Goal: Download file/media

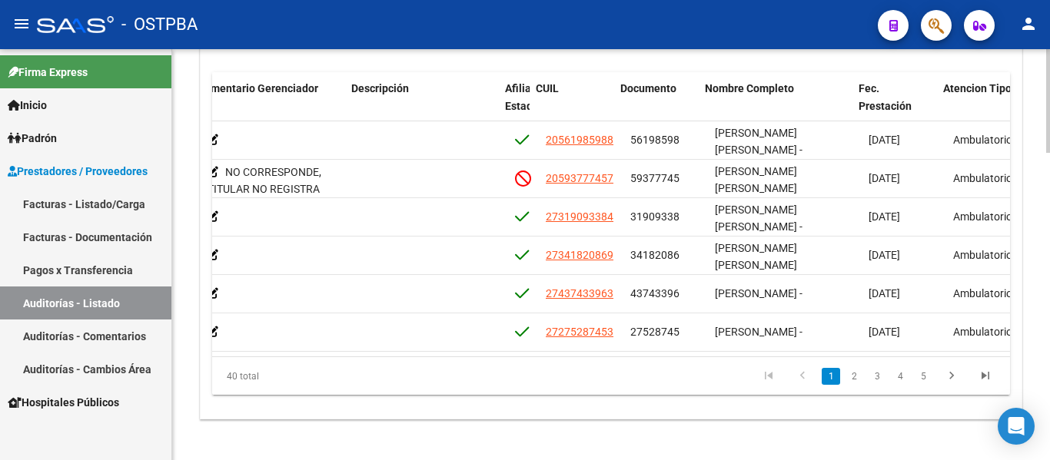
scroll to position [0, 723]
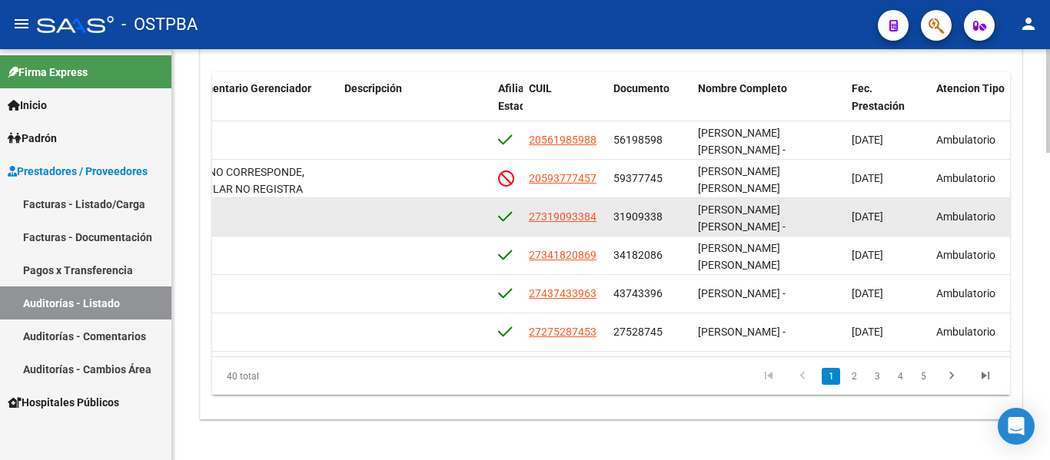
drag, startPoint x: 612, startPoint y: 216, endPoint x: 665, endPoint y: 215, distance: 52.3
click at [665, 215] on datatable-body-cell "31909338" at bounding box center [649, 217] width 85 height 38
copy span "31909338"
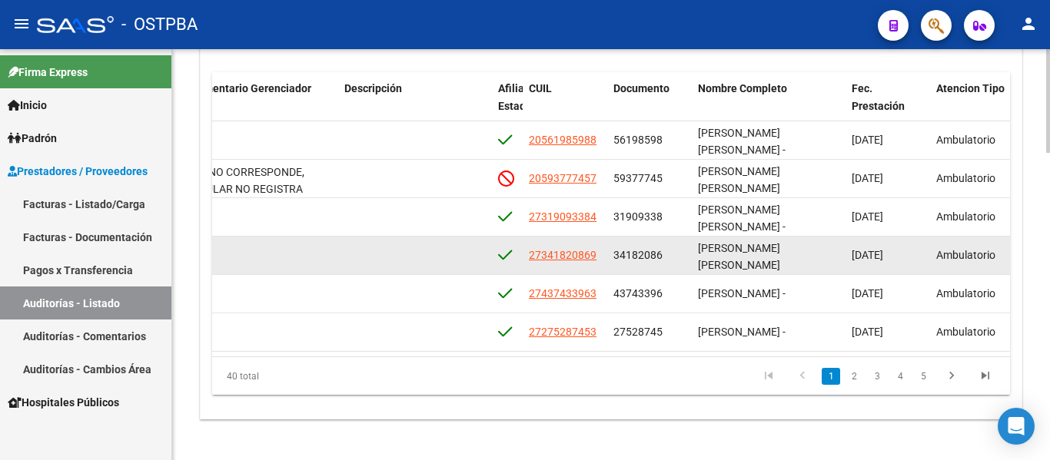
drag, startPoint x: 609, startPoint y: 259, endPoint x: 675, endPoint y: 259, distance: 66.8
click at [675, 259] on datatable-body-cell "34182086" at bounding box center [649, 256] width 85 height 38
copy span "34182086"
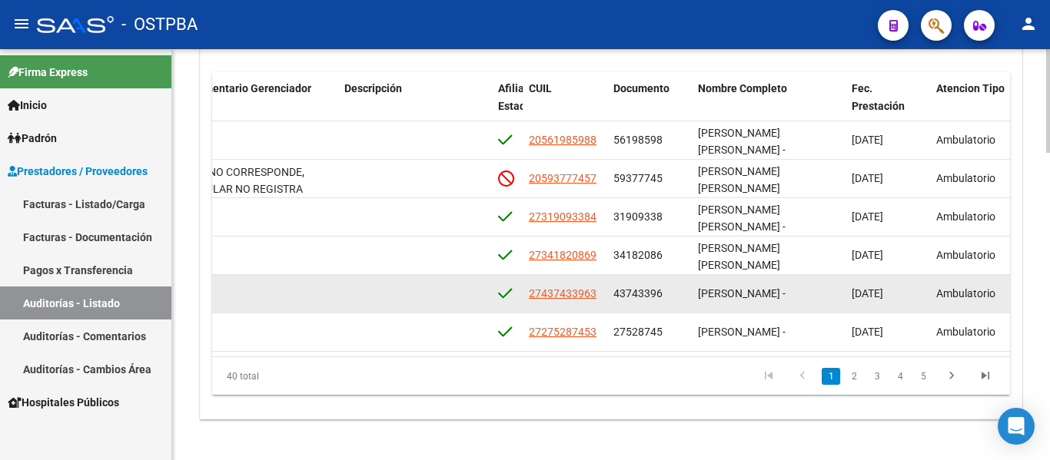
drag, startPoint x: 610, startPoint y: 293, endPoint x: 672, endPoint y: 297, distance: 62.4
click at [672, 297] on datatable-body-cell "43743396" at bounding box center [649, 294] width 85 height 38
copy span "43743396"
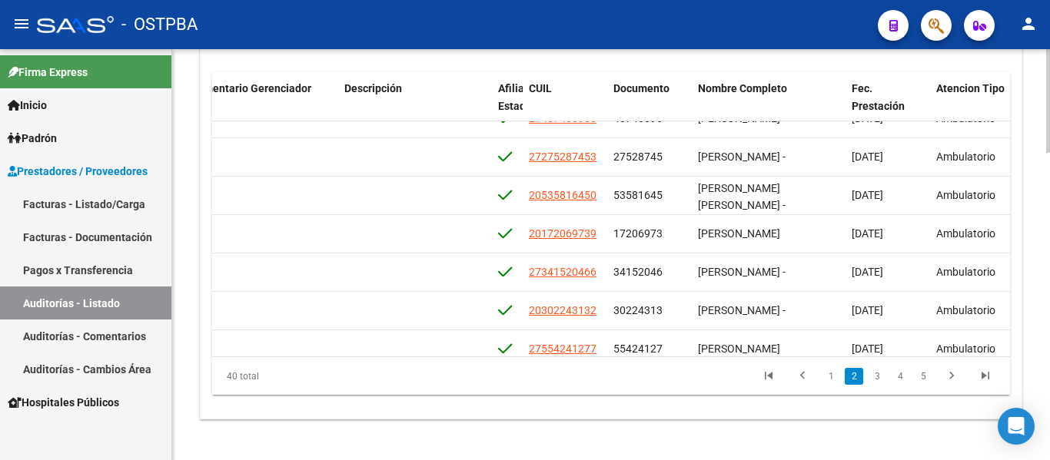
scroll to position [181, 723]
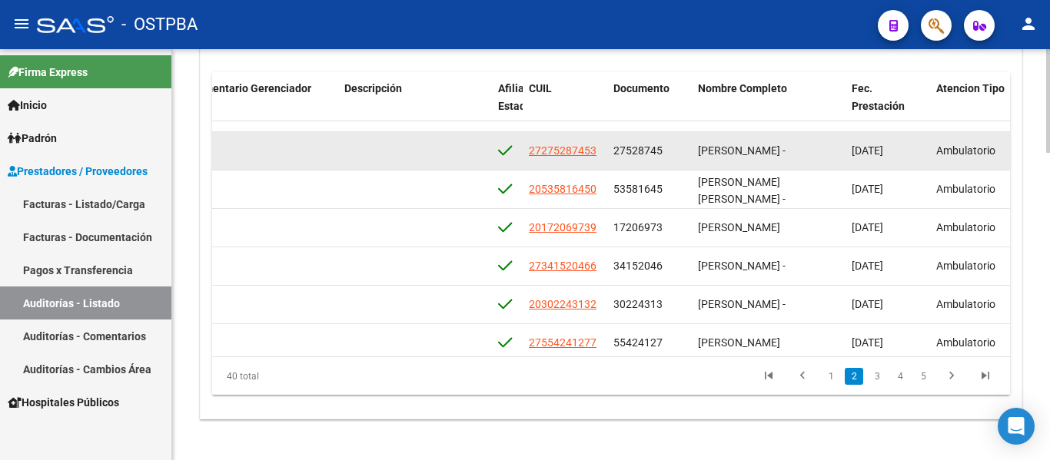
drag, startPoint x: 613, startPoint y: 153, endPoint x: 672, endPoint y: 152, distance: 59.2
click at [672, 152] on div "27528745" at bounding box center [649, 151] width 72 height 18
copy span "27528745"
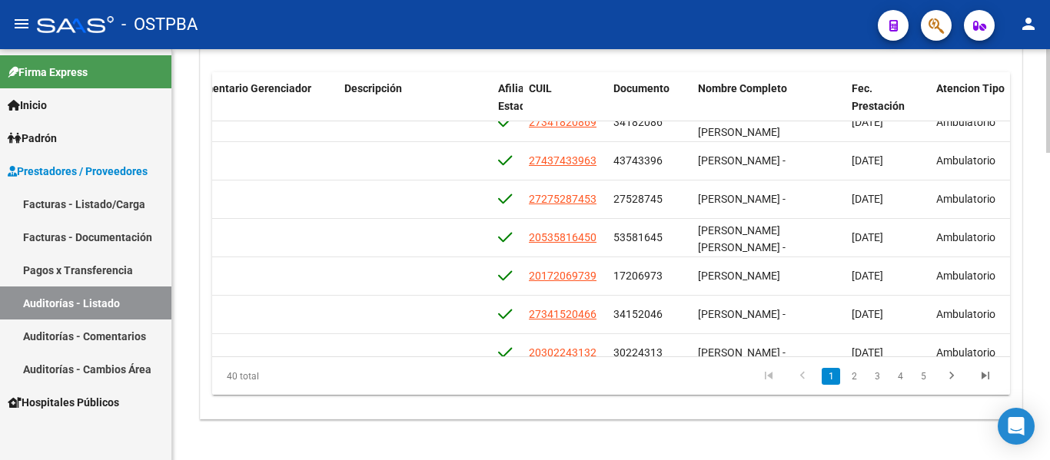
scroll to position [115, 723]
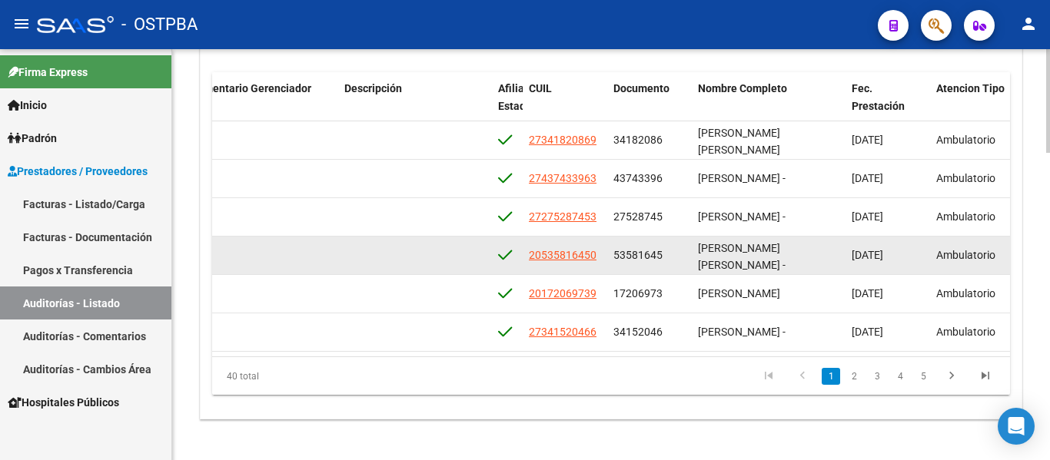
drag, startPoint x: 611, startPoint y: 256, endPoint x: 668, endPoint y: 253, distance: 57.7
click at [668, 253] on datatable-body-cell "53581645" at bounding box center [649, 256] width 85 height 38
copy span "53581645"
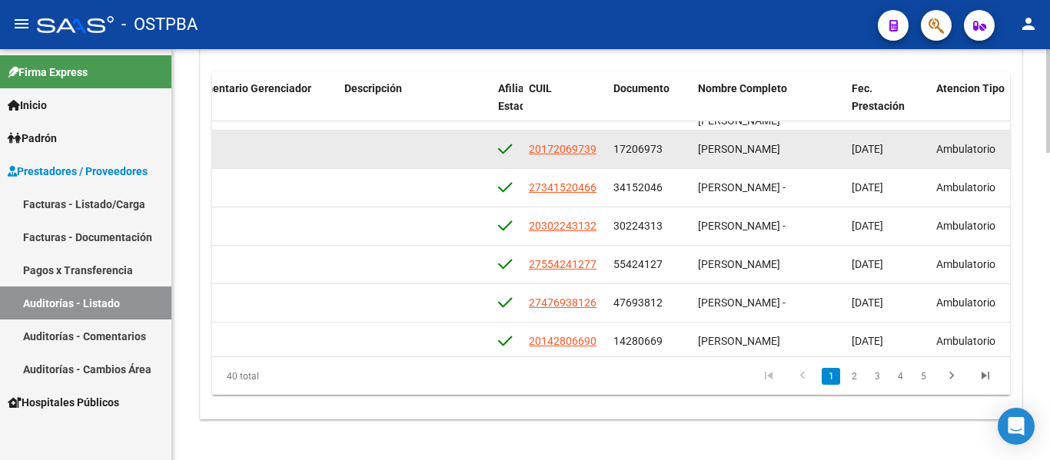
scroll to position [257, 723]
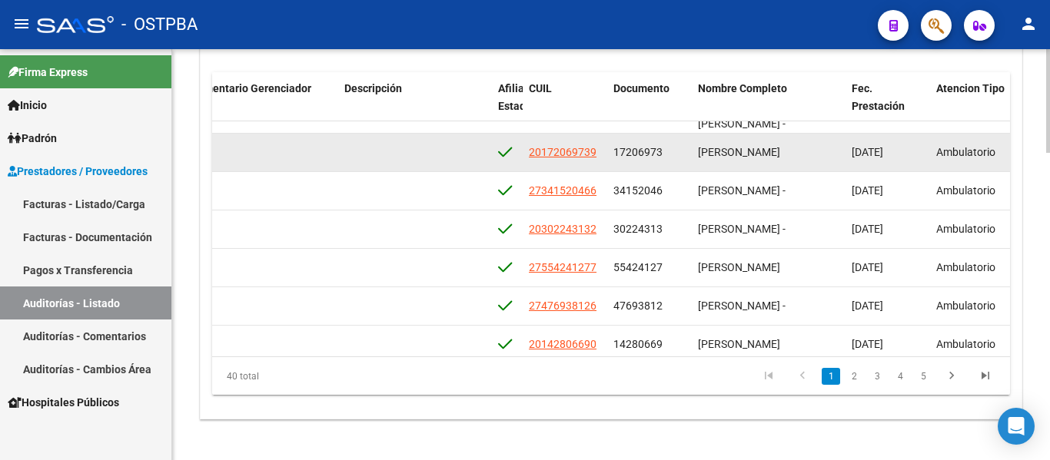
drag, startPoint x: 610, startPoint y: 141, endPoint x: 672, endPoint y: 137, distance: 61.6
click at [672, 137] on datatable-body-cell "17206973" at bounding box center [649, 153] width 85 height 38
copy span "17206973"
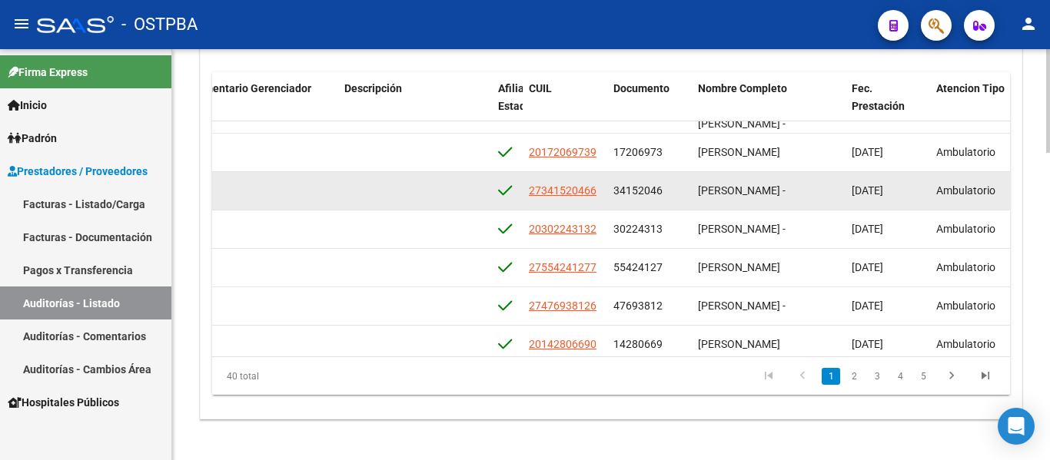
drag, startPoint x: 612, startPoint y: 192, endPoint x: 667, endPoint y: 199, distance: 55.0
click at [667, 199] on datatable-body-cell "34152046" at bounding box center [649, 191] width 85 height 38
copy span "34152046"
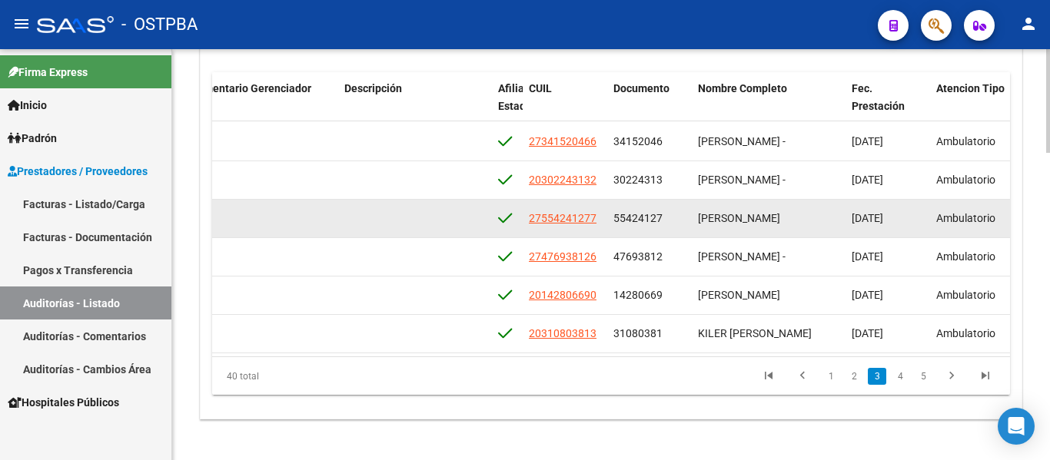
scroll to position [333, 723]
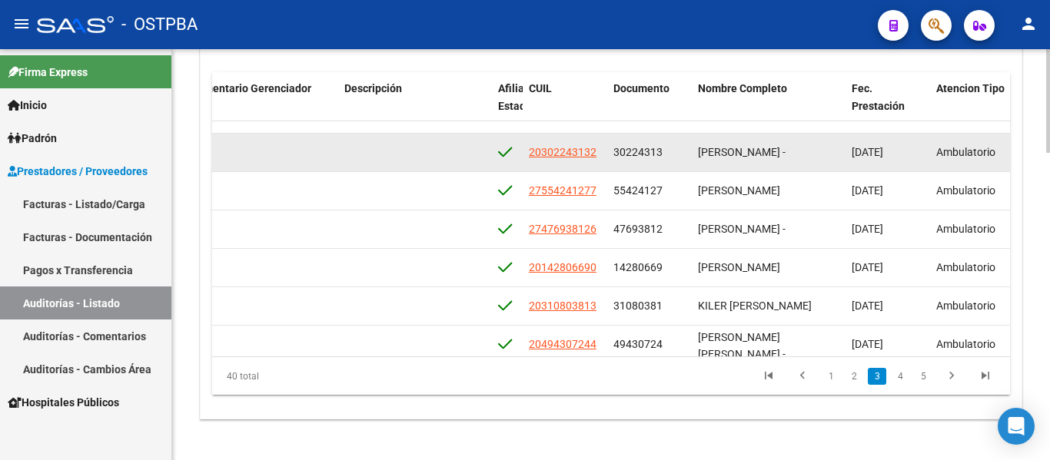
drag, startPoint x: 614, startPoint y: 150, endPoint x: 679, endPoint y: 149, distance: 65.3
click at [679, 149] on div "30224313" at bounding box center [649, 153] width 72 height 18
copy span "30224313"
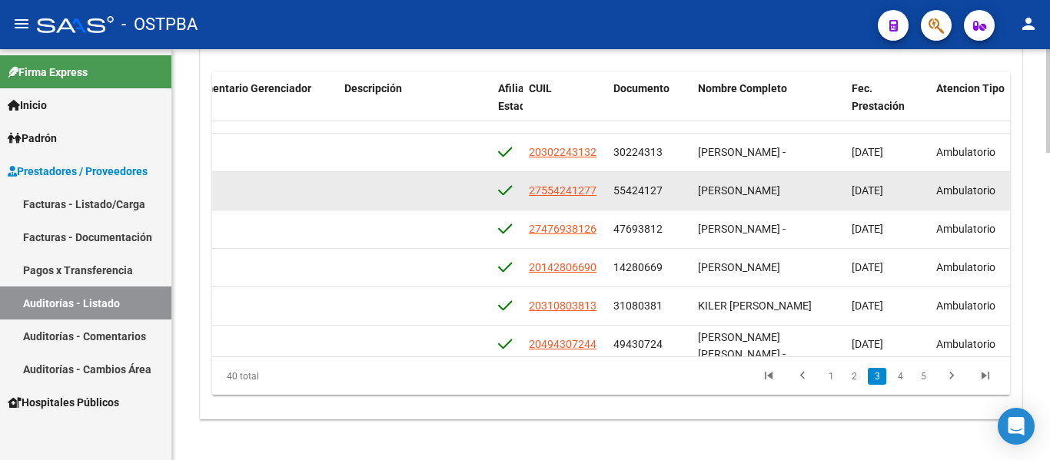
drag, startPoint x: 612, startPoint y: 187, endPoint x: 665, endPoint y: 192, distance: 52.5
click at [665, 192] on datatable-body-cell "55424127" at bounding box center [649, 191] width 85 height 38
copy span "55424127"
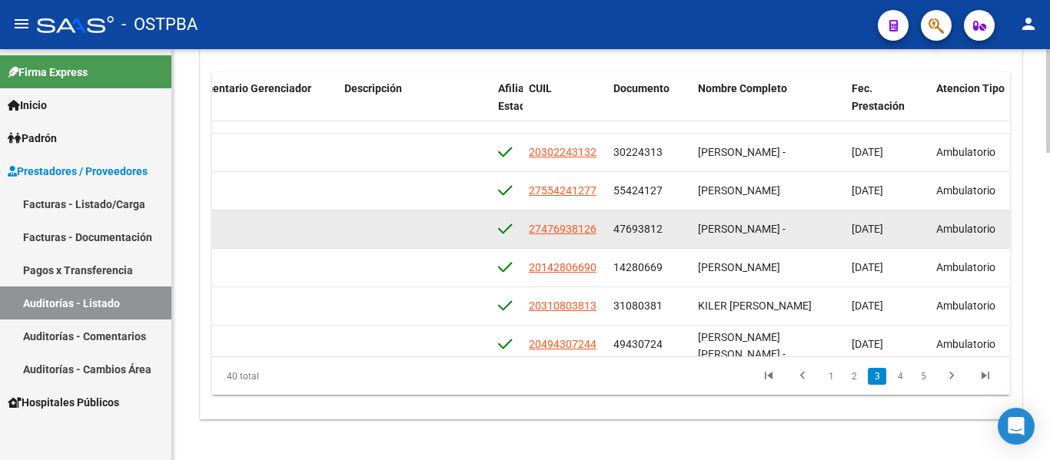
scroll to position [410, 723]
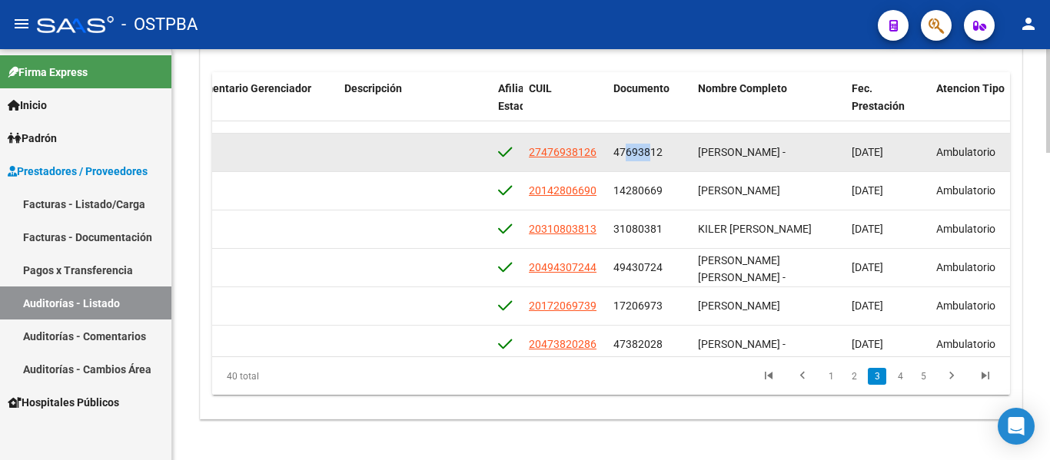
drag, startPoint x: 616, startPoint y: 144, endPoint x: 633, endPoint y: 149, distance: 17.5
click at [644, 148] on div "47693812" at bounding box center [649, 153] width 72 height 18
drag, startPoint x: 610, startPoint y: 148, endPoint x: 682, endPoint y: 151, distance: 72.3
click at [682, 151] on datatable-body-cell "47693812" at bounding box center [649, 153] width 85 height 38
copy span "47693812"
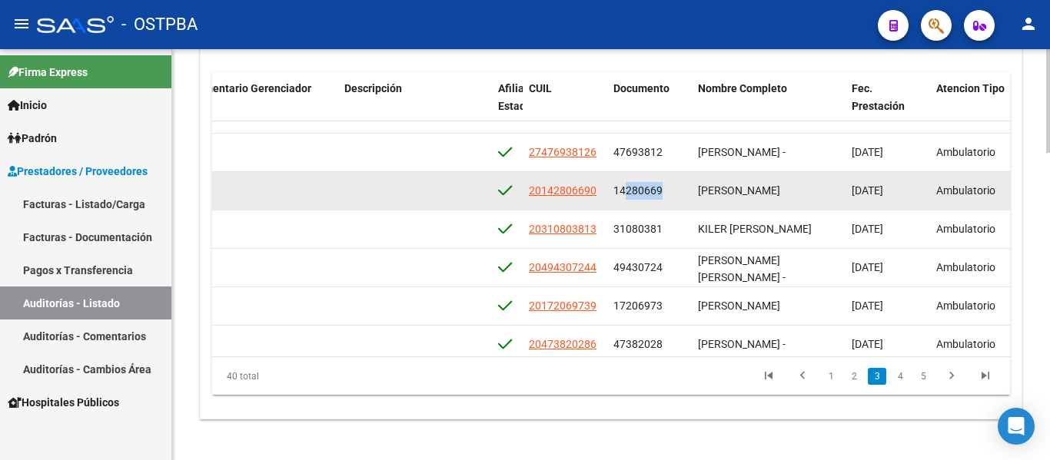
drag, startPoint x: 617, startPoint y: 188, endPoint x: 658, endPoint y: 188, distance: 40.7
click at [658, 188] on span "14280669" at bounding box center [637, 190] width 49 height 12
drag, startPoint x: 615, startPoint y: 190, endPoint x: 670, endPoint y: 192, distance: 54.6
click at [670, 192] on div "14280669" at bounding box center [649, 191] width 72 height 18
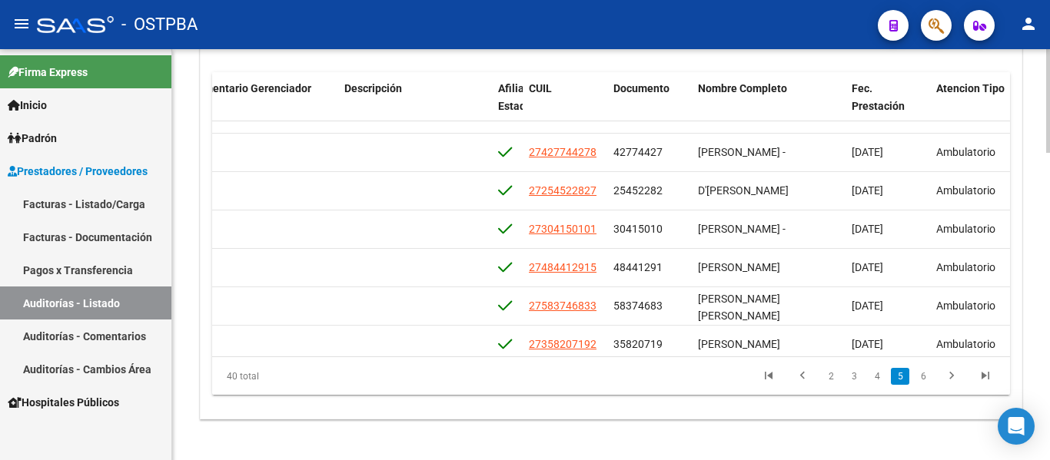
scroll to position [1025, 723]
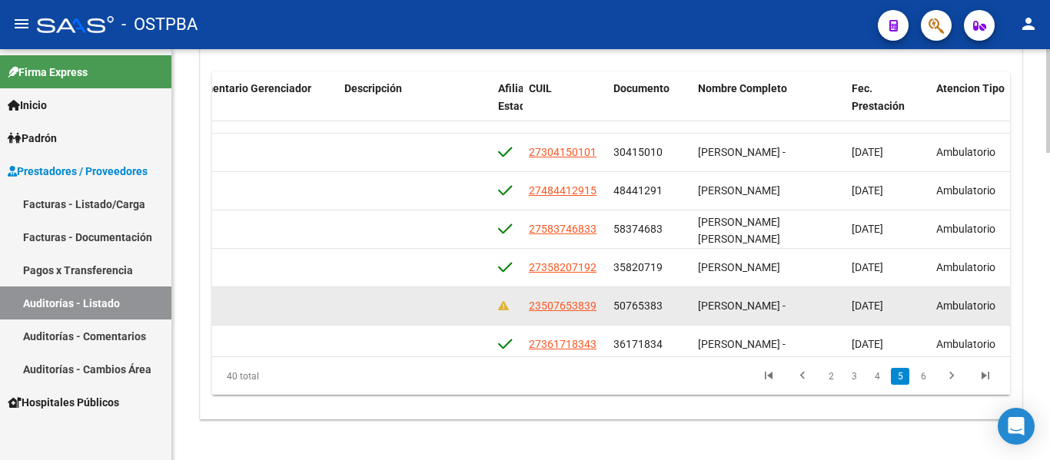
drag, startPoint x: 612, startPoint y: 303, endPoint x: 668, endPoint y: 305, distance: 56.1
click at [668, 305] on datatable-body-cell "50765383" at bounding box center [649, 306] width 85 height 38
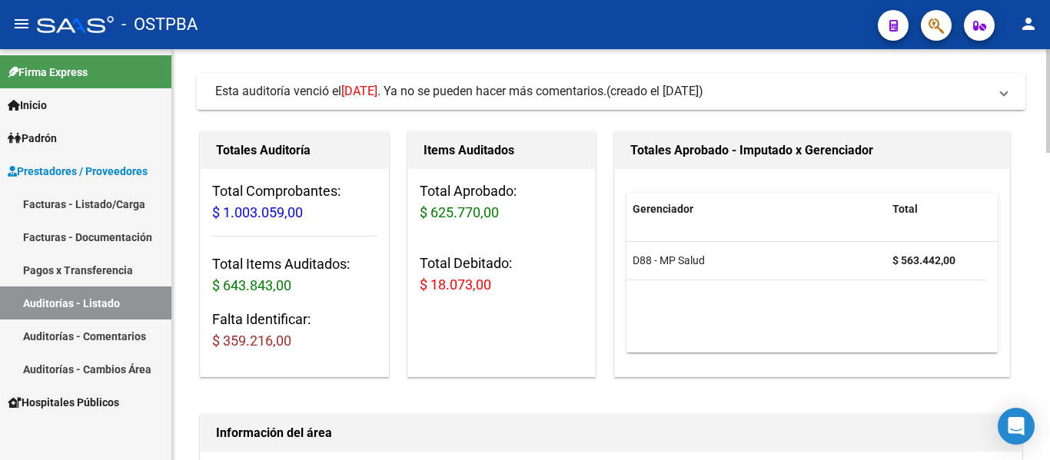
scroll to position [0, 0]
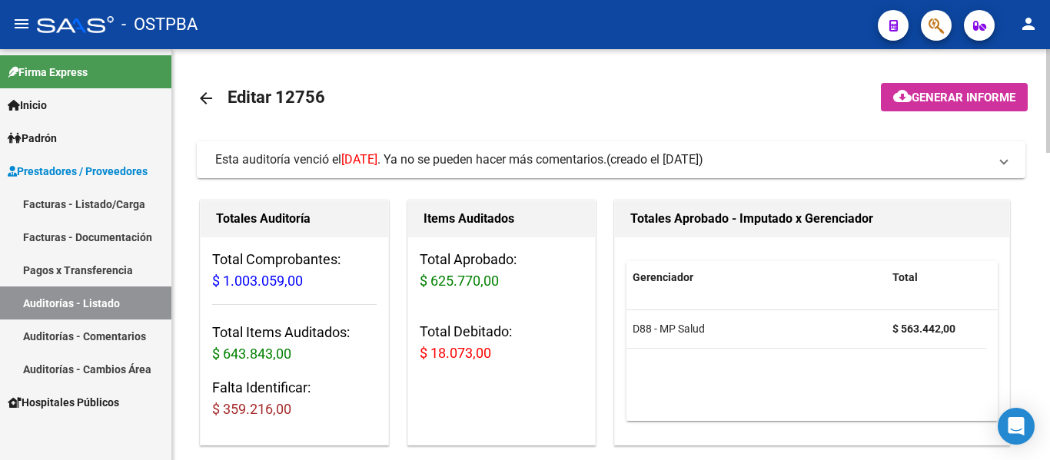
click at [207, 103] on mat-icon "arrow_back" at bounding box center [206, 98] width 18 height 18
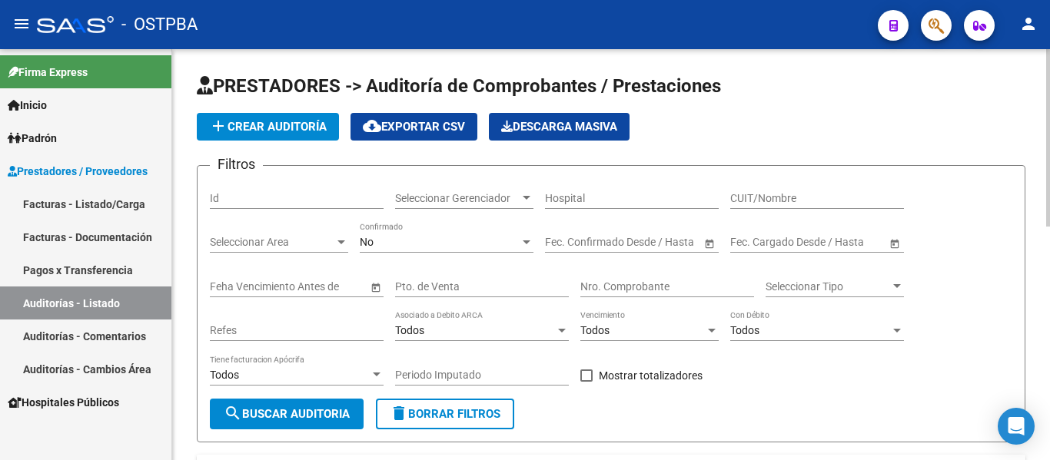
click at [502, 204] on div "Seleccionar Gerenciador Seleccionar Gerenciador" at bounding box center [464, 193] width 138 height 31
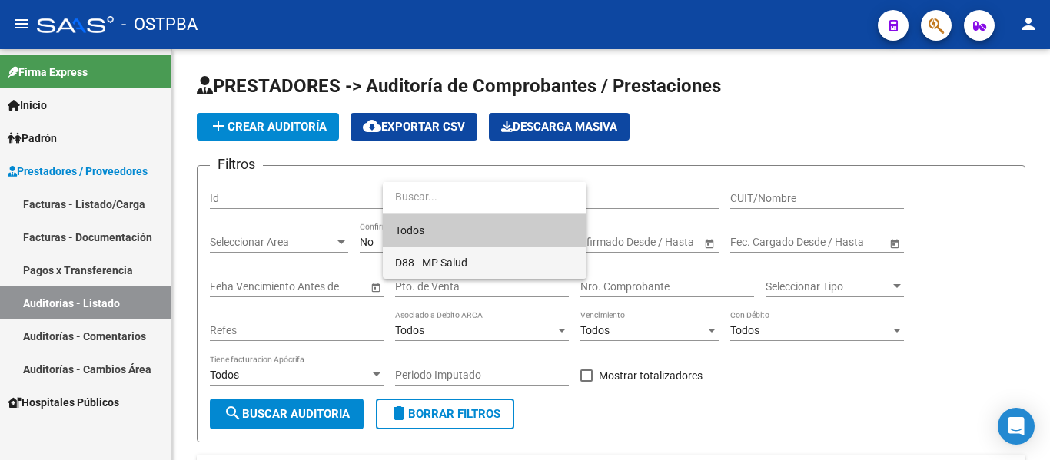
click at [436, 252] on span "D88 - MP Salud" at bounding box center [484, 263] width 179 height 32
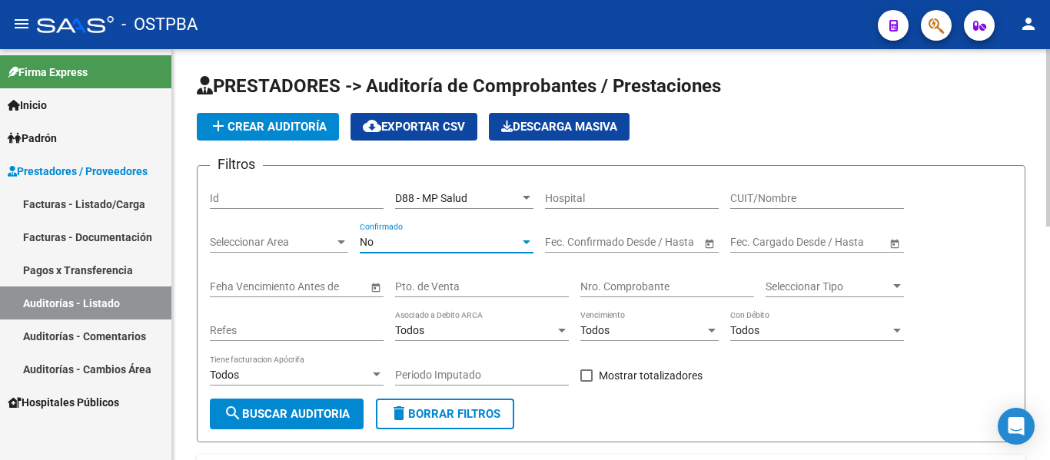
click at [414, 247] on div "No" at bounding box center [440, 242] width 160 height 13
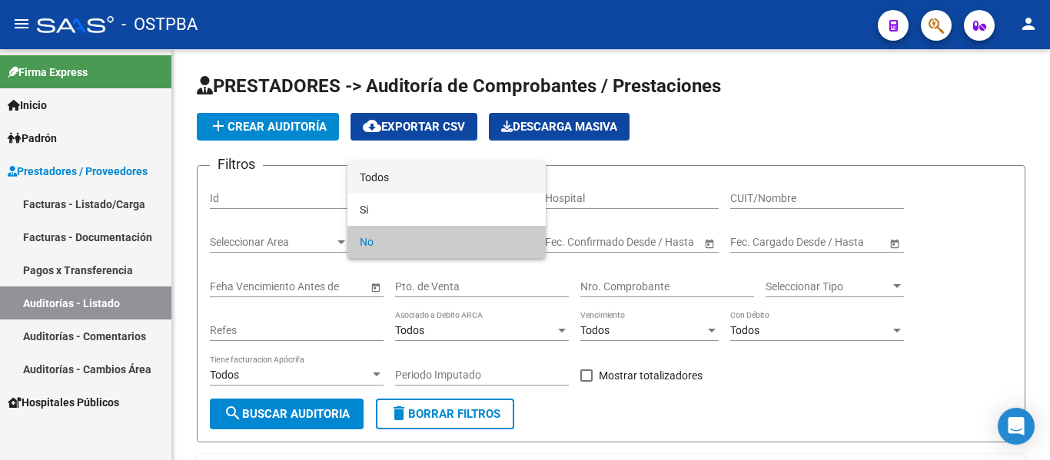
click at [400, 188] on span "Todos" at bounding box center [447, 177] width 174 height 32
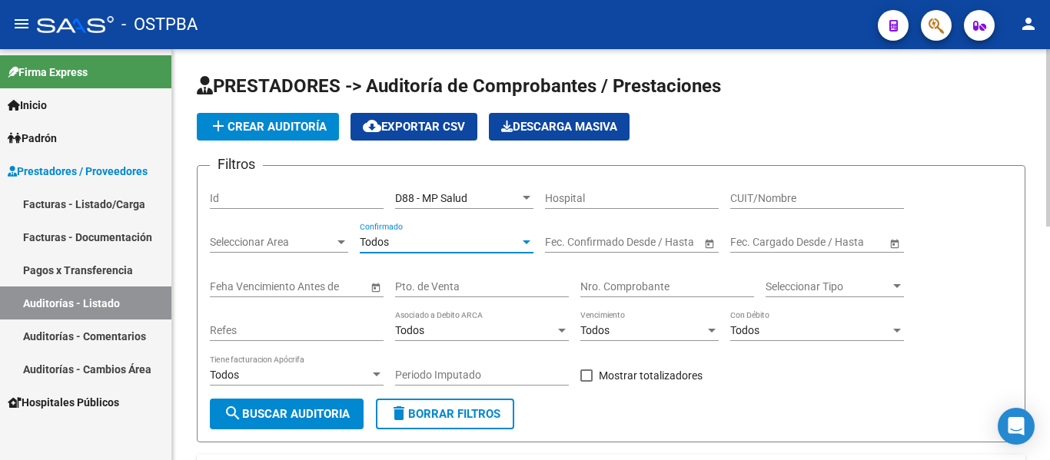
click at [606, 278] on div "Nro. Comprobante" at bounding box center [667, 282] width 174 height 31
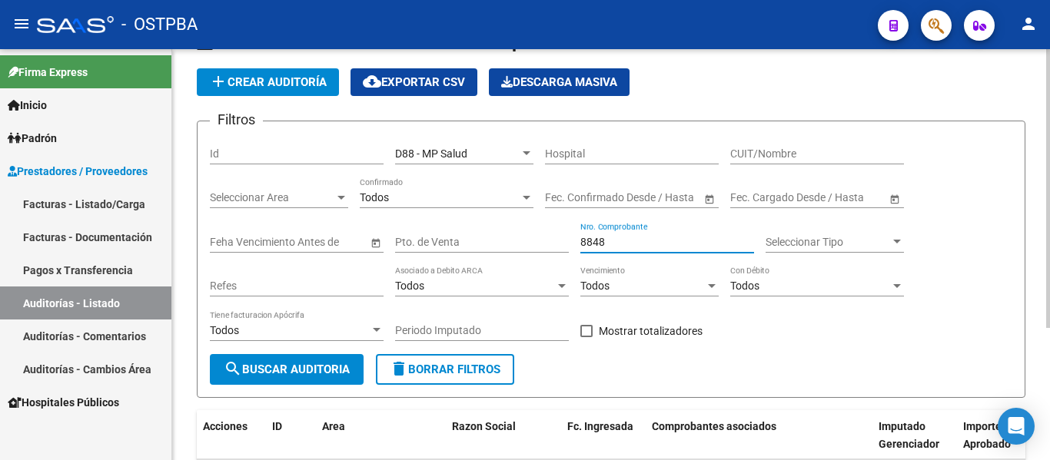
scroll to position [41, 0]
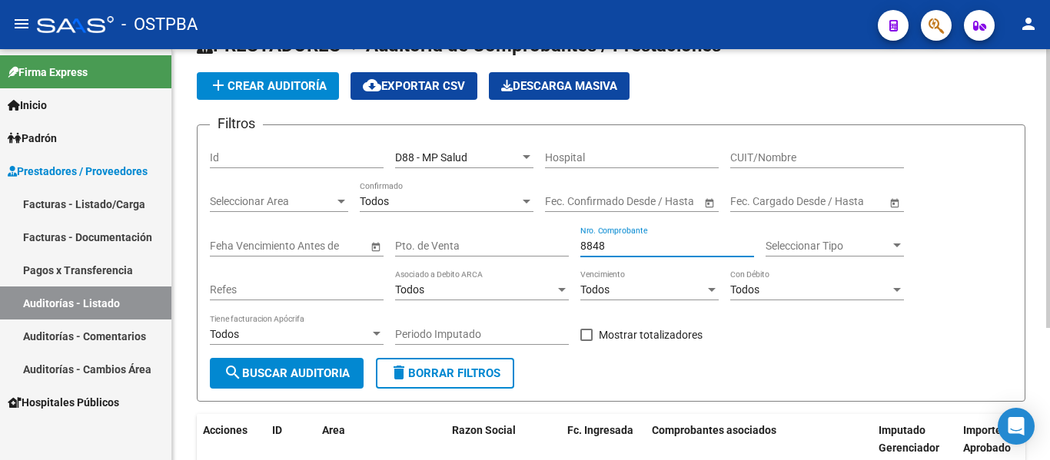
click at [651, 243] on input "8848" at bounding box center [667, 246] width 174 height 13
click at [330, 377] on span "search Buscar Auditoria" at bounding box center [287, 374] width 126 height 14
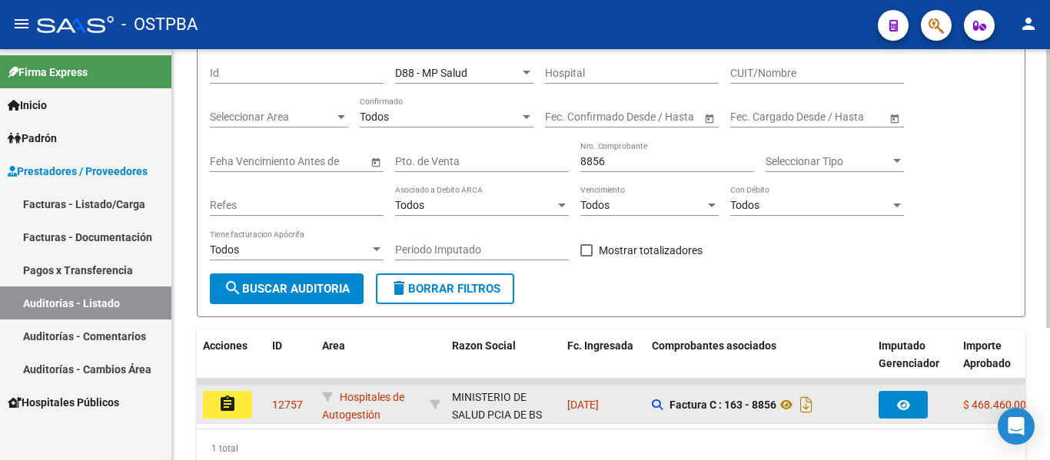
scroll to position [194, 0]
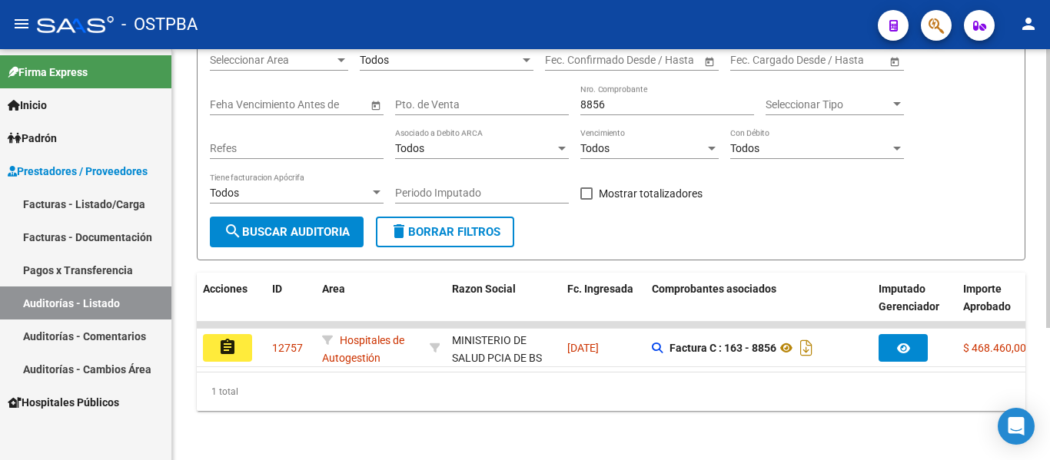
click at [608, 98] on input "8856" at bounding box center [667, 104] width 174 height 13
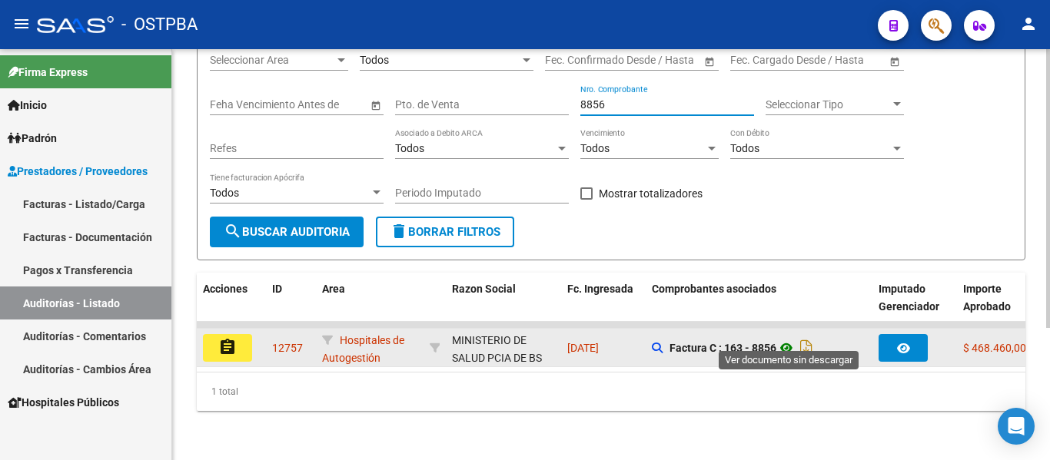
click at [791, 340] on icon at bounding box center [786, 348] width 20 height 18
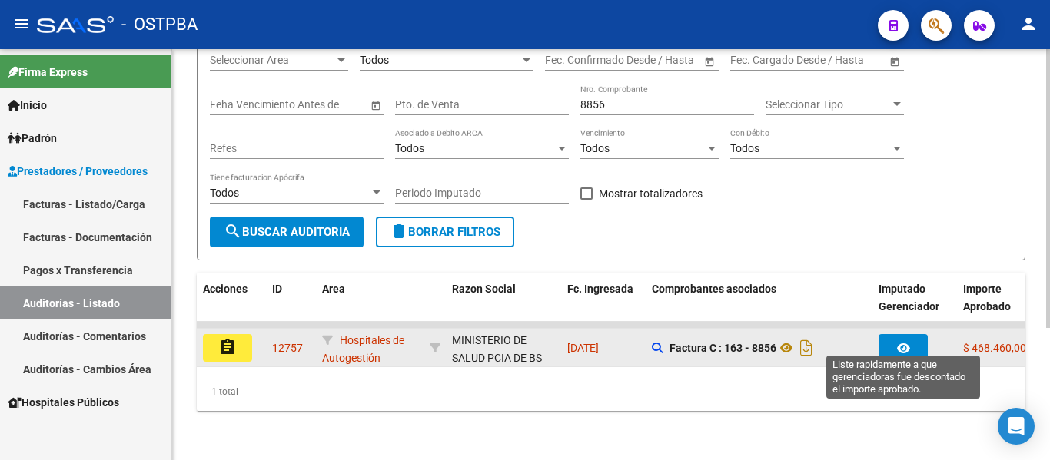
click at [898, 343] on icon "button" at bounding box center [903, 349] width 13 height 12
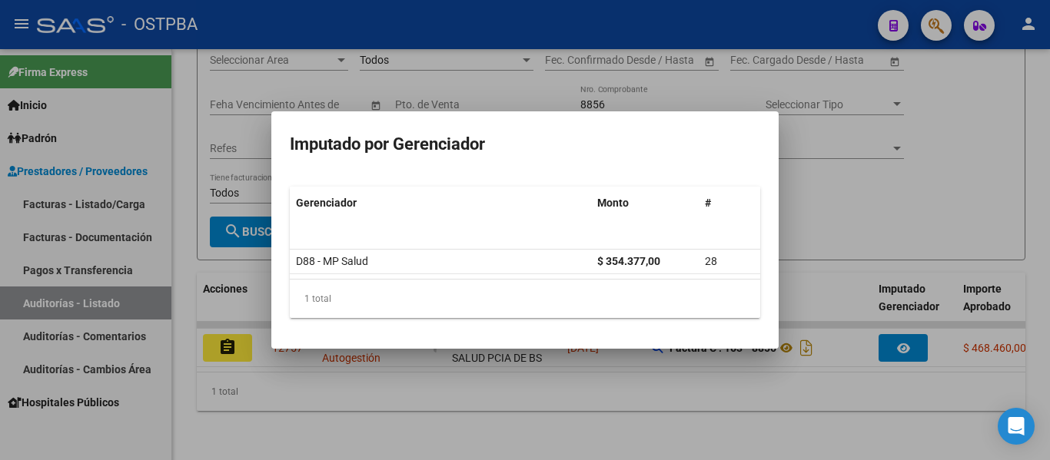
click at [831, 270] on div at bounding box center [525, 230] width 1050 height 460
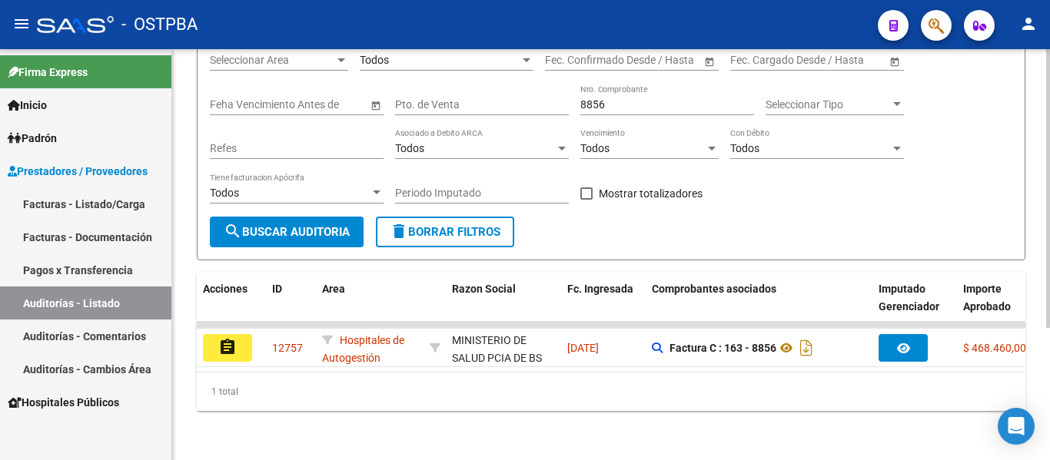
click at [628, 98] on input "8856" at bounding box center [667, 104] width 174 height 13
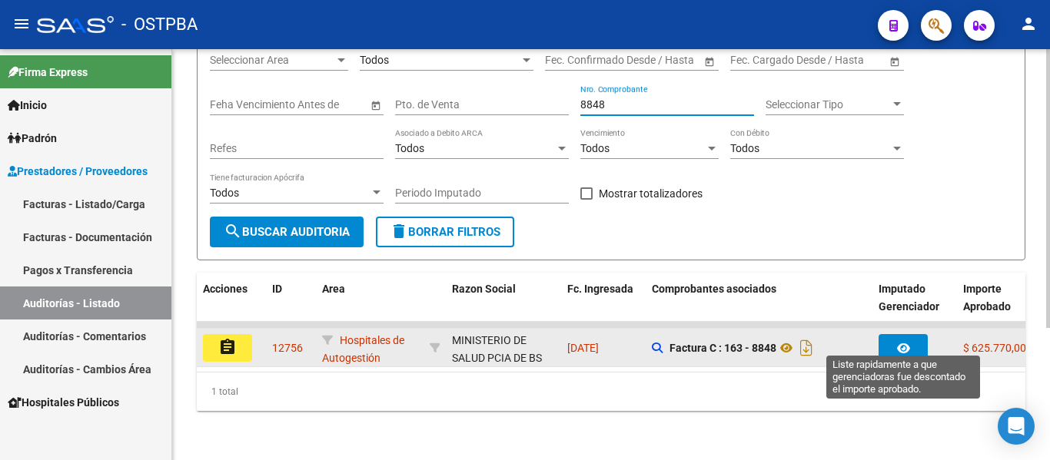
type input "8848"
click at [891, 350] on datatable-body-cell at bounding box center [914, 348] width 85 height 38
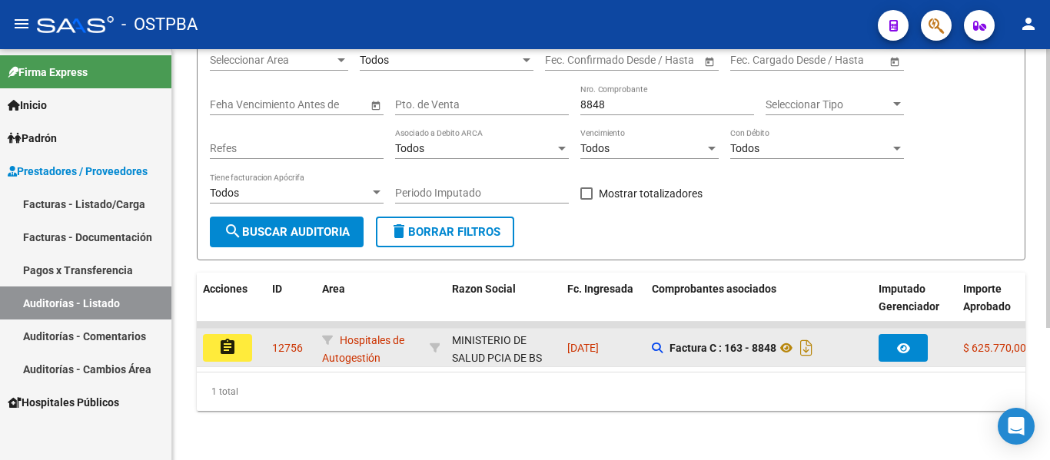
click at [894, 337] on button "button" at bounding box center [902, 348] width 49 height 28
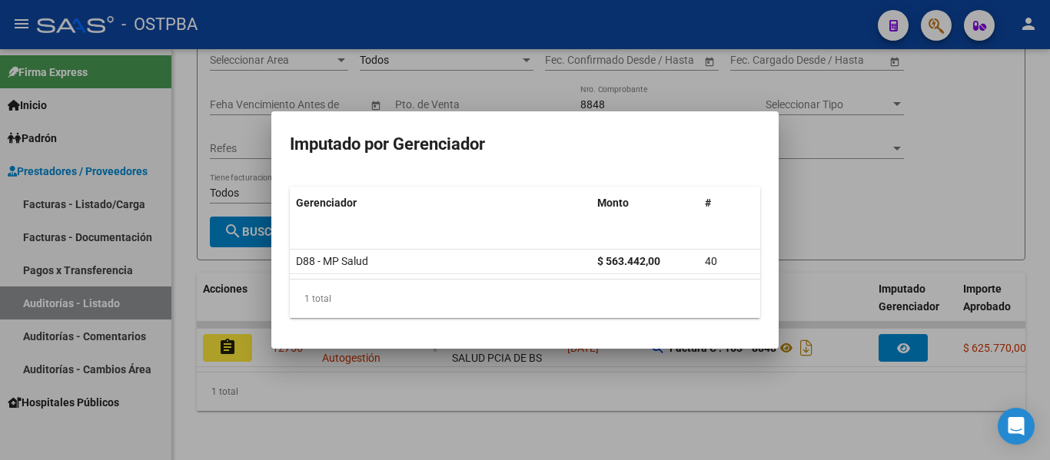
click at [519, 41] on div at bounding box center [525, 230] width 1050 height 460
